Goal: Transaction & Acquisition: Purchase product/service

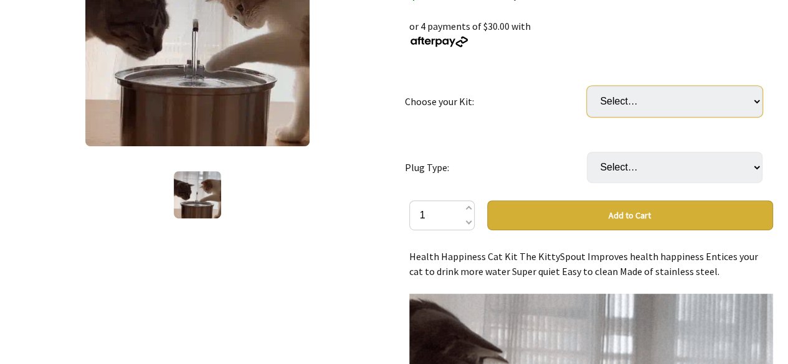
drag, startPoint x: 0, startPoint y: 0, endPoint x: 754, endPoint y: 103, distance: 760.8
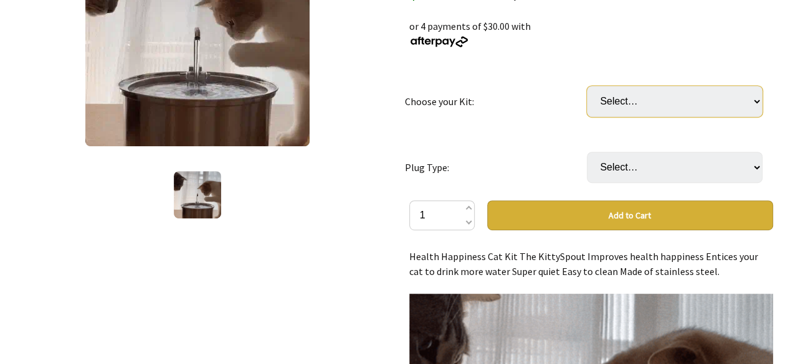
click at [754, 103] on select "Select… 3 Month: KittySpout + extra filter set + AC adapter 6 Month: KittySpout…" at bounding box center [675, 101] width 176 height 31
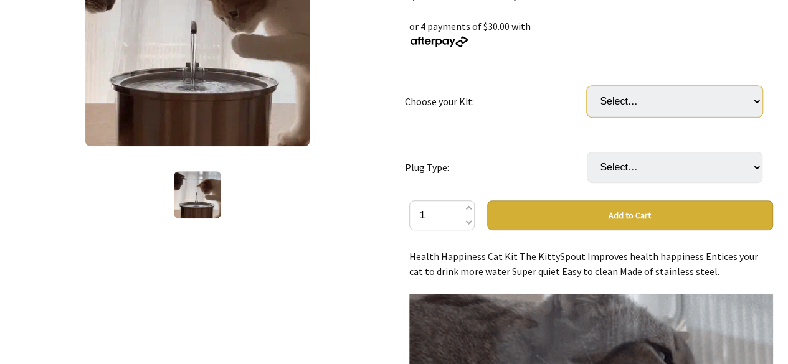
select select "3 Month: KittySpout + extra filter set + AC adapter"
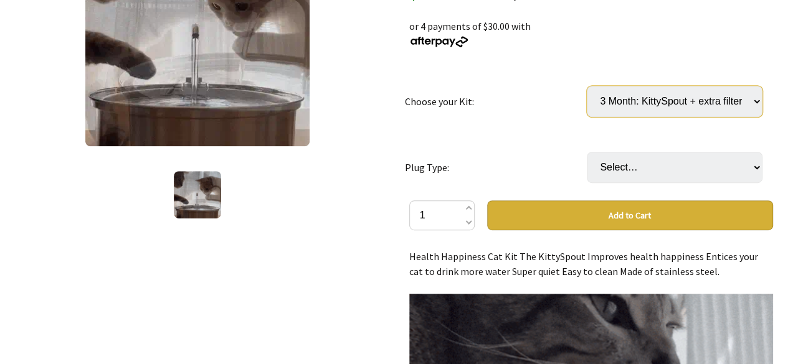
click at [587, 86] on select "Select… 3 Month: KittySpout + extra filter set + AC adapter 6 Month: KittySpout…" at bounding box center [675, 101] width 176 height 31
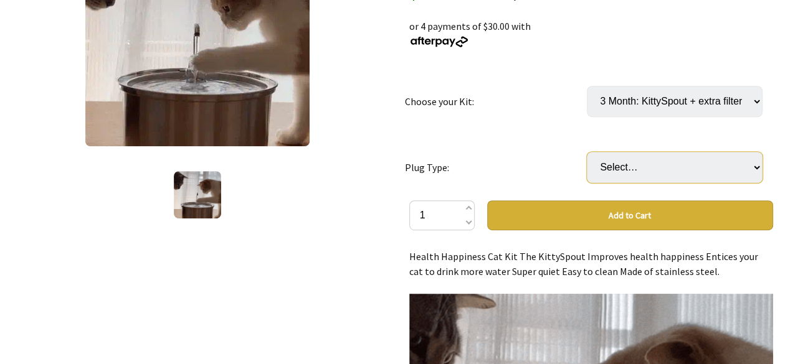
click at [699, 171] on select "Select… AU or NZD [GEOGRAPHIC_DATA] EU US" at bounding box center [675, 167] width 176 height 31
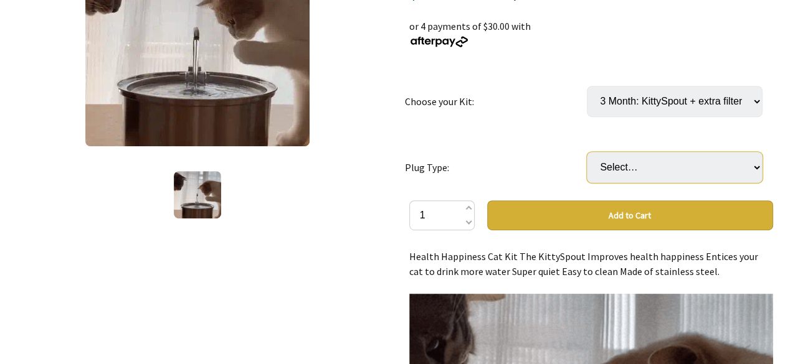
select select "AU or NZD"
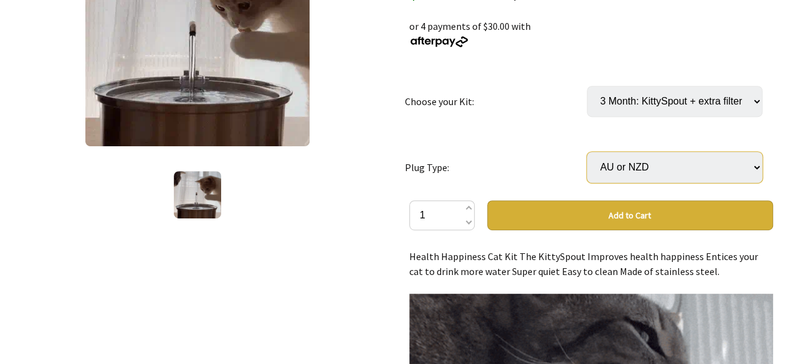
click at [587, 152] on select "Select… AU or NZD [GEOGRAPHIC_DATA] EU US" at bounding box center [675, 167] width 176 height 31
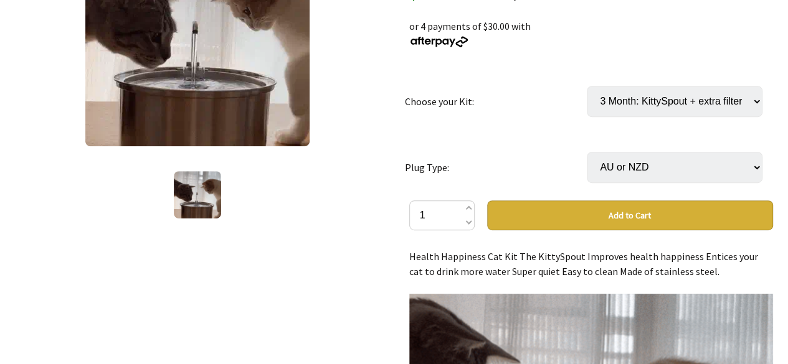
click at [758, 40] on div "PIGGY GENERIC: $45 off Normally: $164.99 or 4 payments of $30.00 with" at bounding box center [591, 26] width 364 height 45
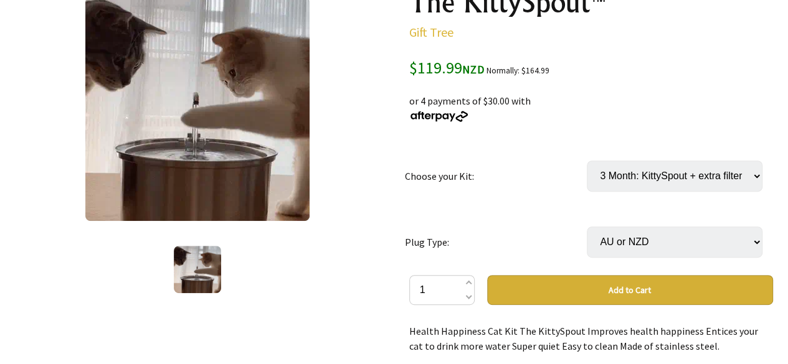
scroll to position [149, 0]
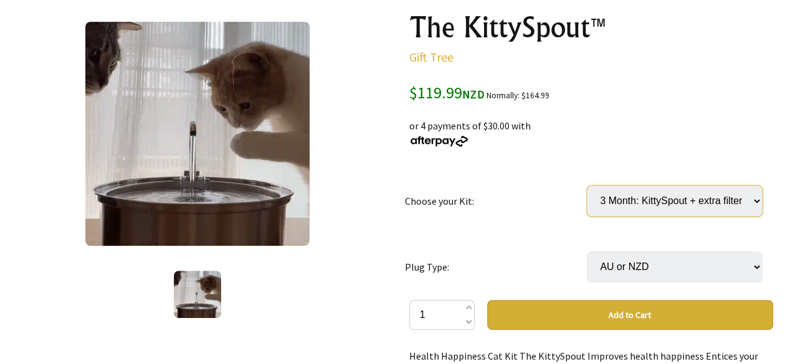
click at [719, 209] on select "Select… 3 Month: KittySpout + extra filter set + AC adapter 6 Month: KittySpout…" at bounding box center [675, 201] width 176 height 31
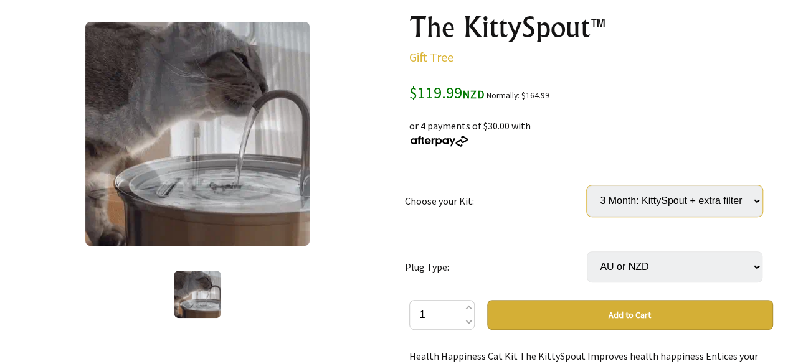
select select "6 Month: KittySpout + 4 filter sets + AC adapter + FREE gift 🎁"
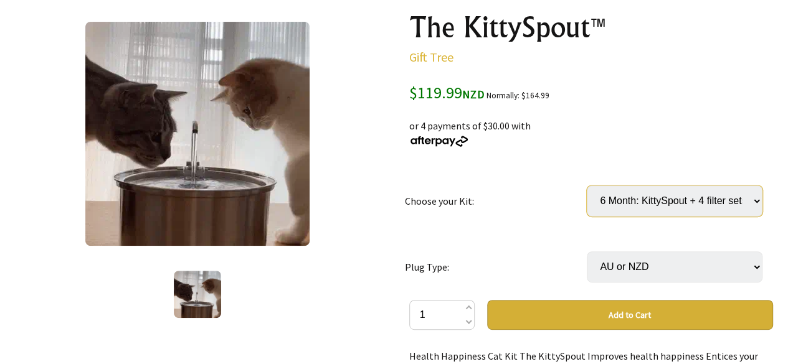
click at [587, 186] on select "Select… 3 Month: KittySpout + extra filter set + AC adapter 6 Month: KittySpout…" at bounding box center [675, 201] width 176 height 31
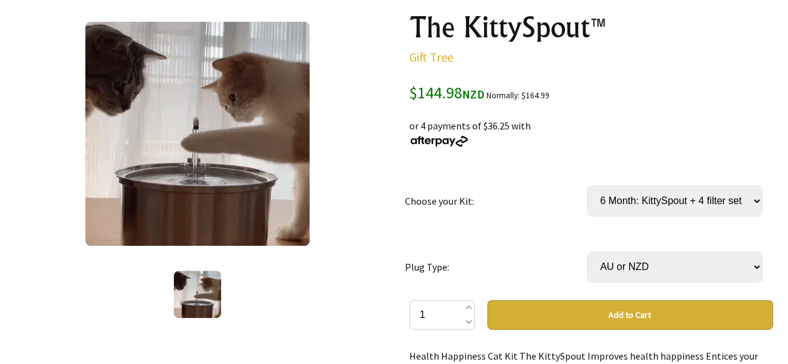
select select "1 Year: KittySpout + 8 filter sets + AC adapter + FREE gift 🎁"
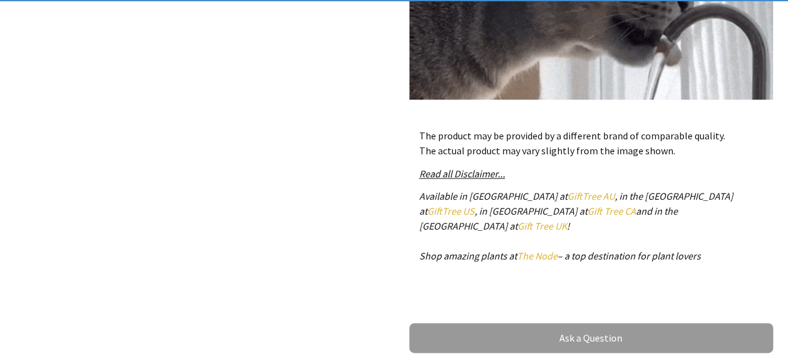
scroll to position [168, 0]
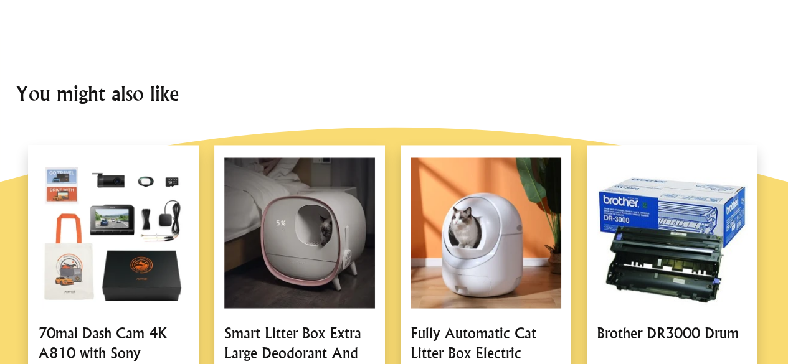
scroll to position [1115, 0]
